Goal: Task Accomplishment & Management: Use online tool/utility

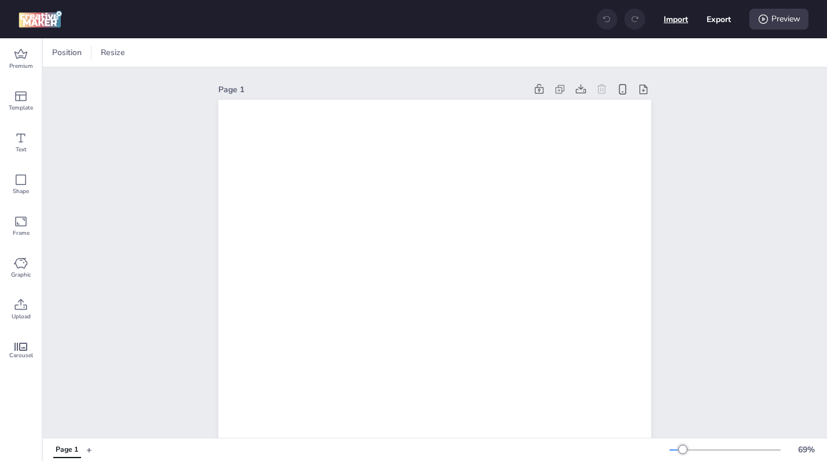
click at [676, 19] on button "Import" at bounding box center [676, 19] width 24 height 24
click at [60, 62] on div "Position Resize" at bounding box center [435, 52] width 784 height 28
click at [61, 54] on span "Position" at bounding box center [67, 52] width 34 height 12
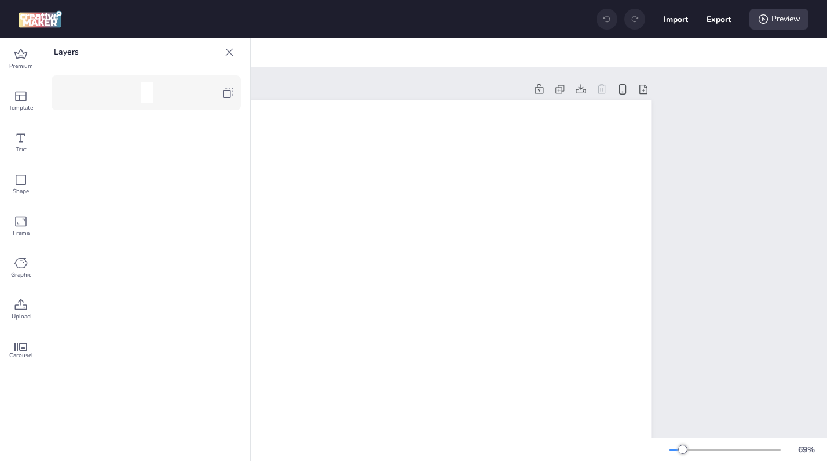
click at [35, 12] on img at bounding box center [40, 18] width 43 height 17
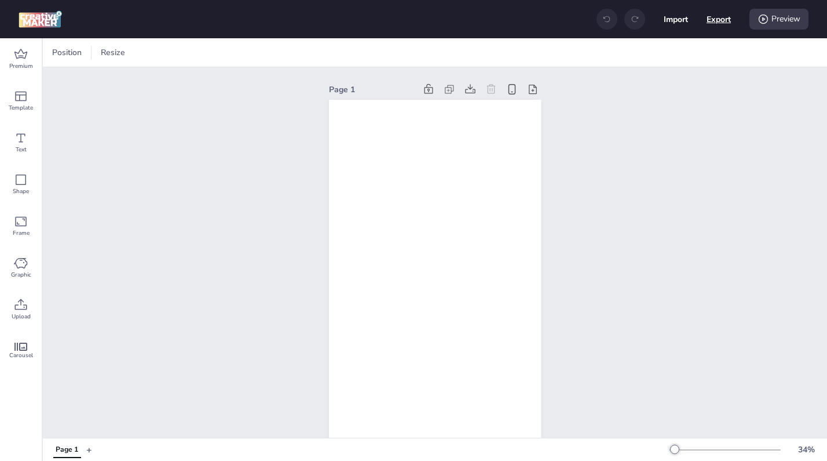
click at [718, 20] on button "Export" at bounding box center [719, 19] width 24 height 24
select select "html"
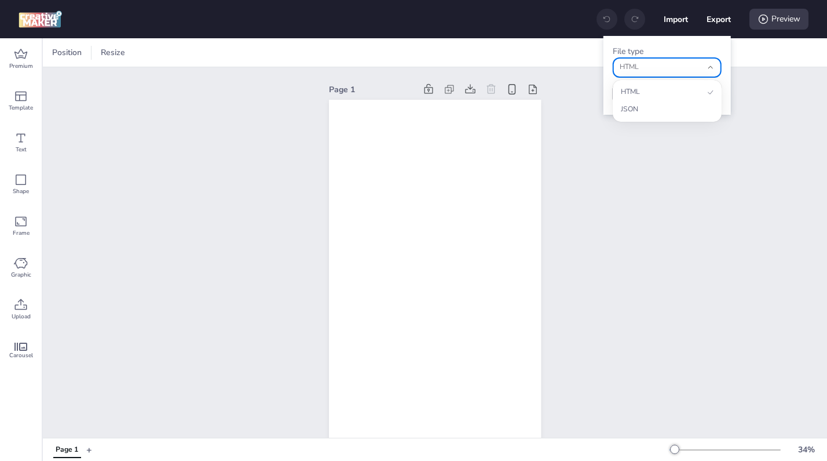
click at [671, 71] on span "HTML" at bounding box center [661, 67] width 82 height 10
click at [636, 100] on li "HTML" at bounding box center [667, 92] width 101 height 16
select select
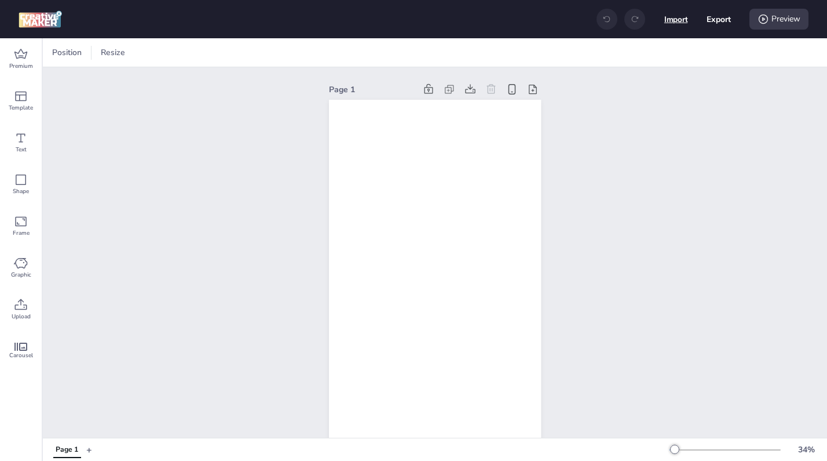
click at [668, 25] on button "Import" at bounding box center [676, 20] width 24 height 24
